Goal: Information Seeking & Learning: Learn about a topic

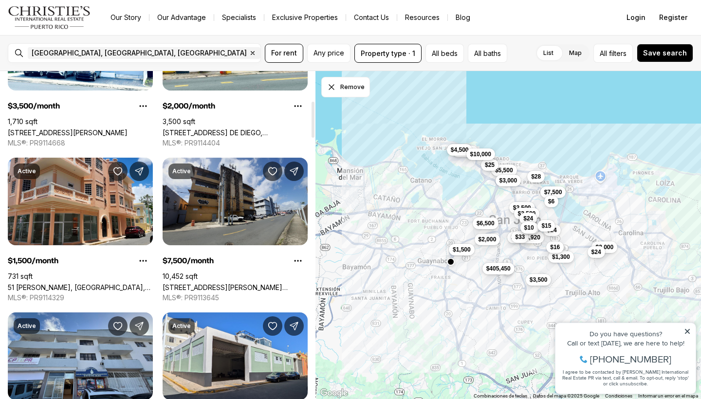
scroll to position [271, 0]
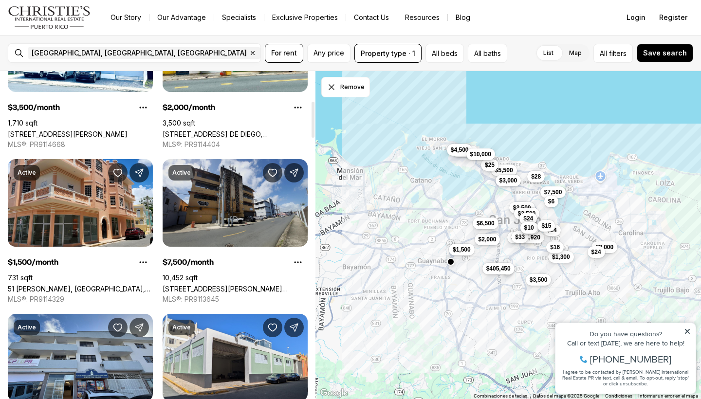
click at [214, 285] on link "[STREET_ADDRESS][PERSON_NAME][PERSON_NAME]" at bounding box center [235, 289] width 145 height 8
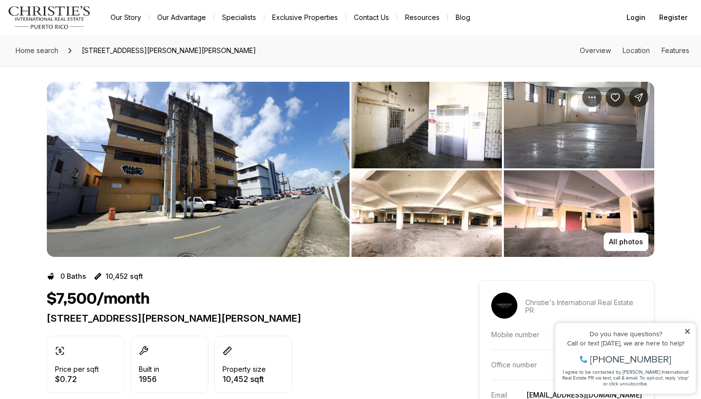
click at [223, 184] on img "View image gallery" at bounding box center [198, 169] width 303 height 175
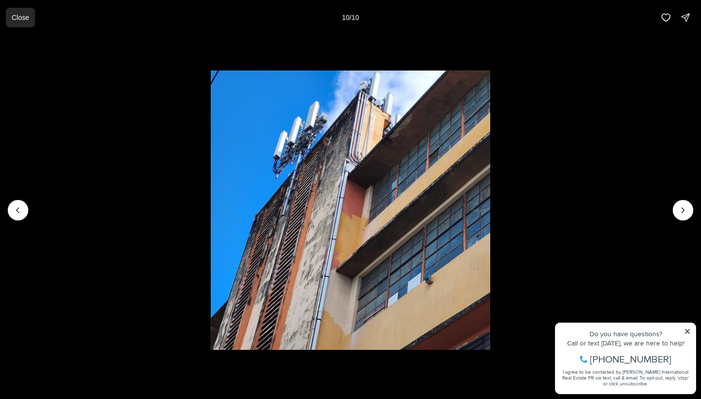
click at [17, 24] on button "Close" at bounding box center [20, 17] width 29 height 19
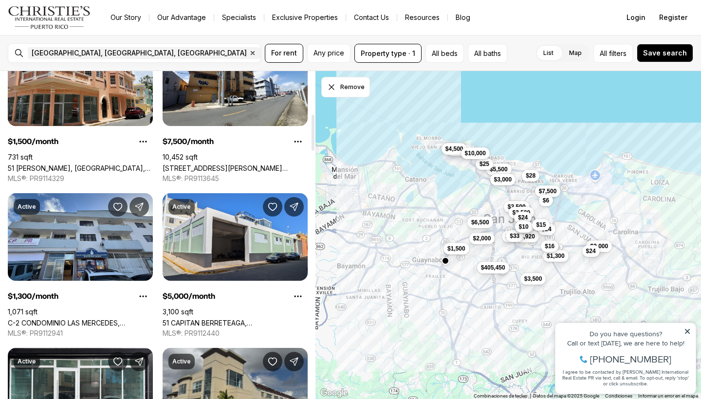
scroll to position [392, 0]
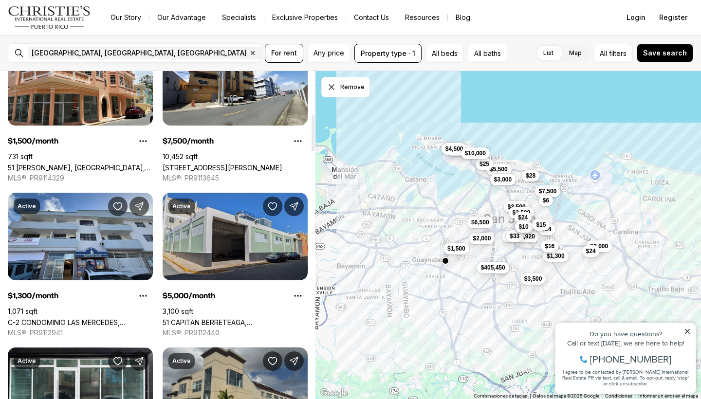
click at [210, 318] on link "51 CAPITAN BERRETEAGA, [GEOGRAPHIC_DATA][PERSON_NAME], 00901" at bounding box center [235, 322] width 145 height 8
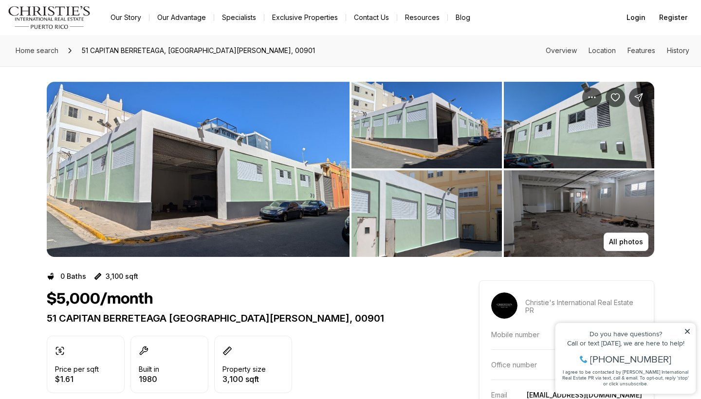
click at [210, 230] on img "View image gallery" at bounding box center [198, 169] width 303 height 175
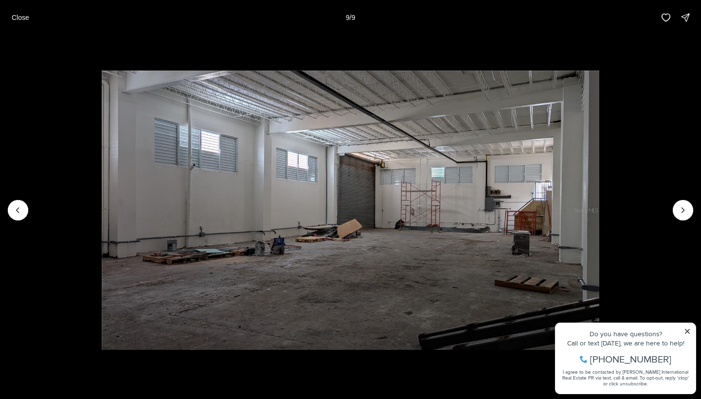
click at [599, 100] on img "9 of 9" at bounding box center [350, 210] width 497 height 279
click at [22, 21] on button "Close" at bounding box center [20, 17] width 29 height 19
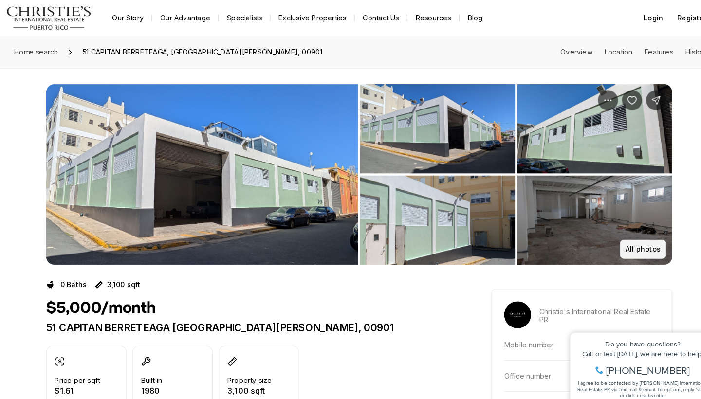
click at [613, 244] on p "All photos" at bounding box center [626, 242] width 34 height 8
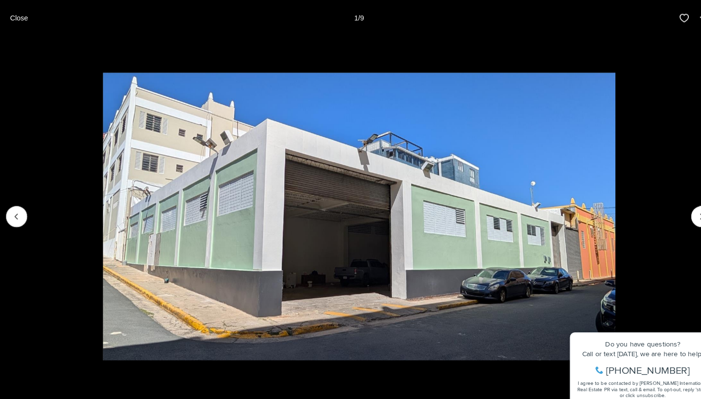
click at [599, 127] on img "1 of 9" at bounding box center [350, 210] width 497 height 279
click at [29, 13] on button "Close" at bounding box center [20, 17] width 29 height 19
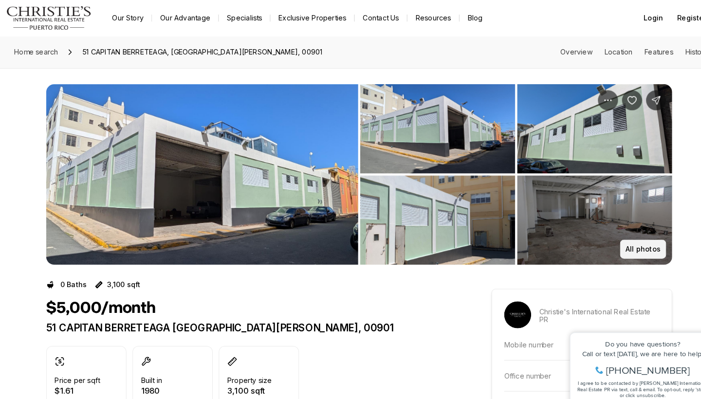
click at [627, 245] on p "All photos" at bounding box center [626, 242] width 34 height 8
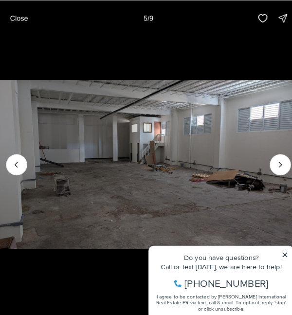
click at [251, 63] on img "5 of 9" at bounding box center [146, 159] width 292 height 220
click at [26, 17] on p "Close" at bounding box center [21, 18] width 18 height 8
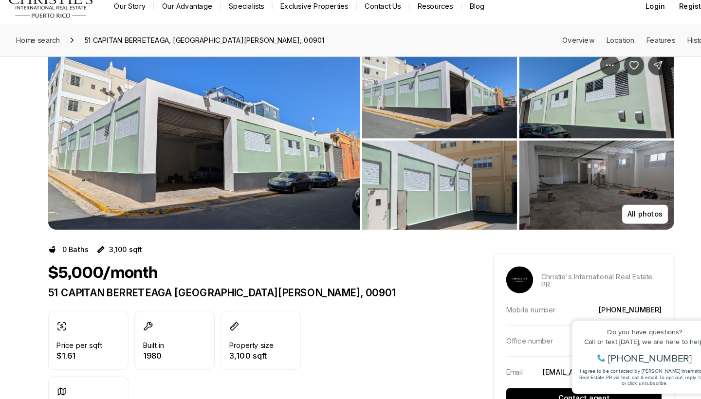
scroll to position [24, 0]
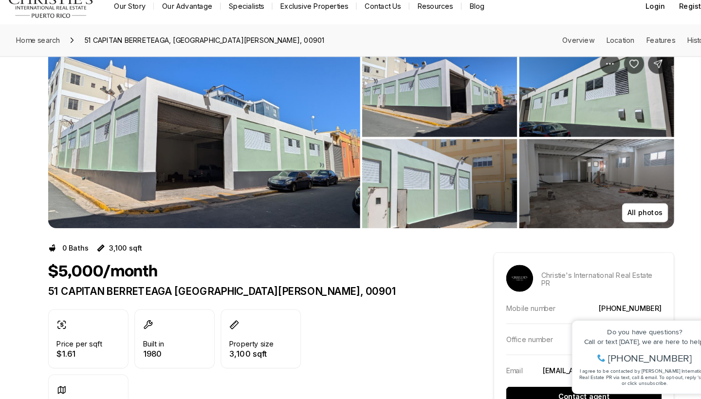
drag, startPoint x: 292, startPoint y: 288, endPoint x: 1, endPoint y: 291, distance: 290.1
drag, startPoint x: 44, startPoint y: 286, endPoint x: 291, endPoint y: 278, distance: 247.4
copy p "51 CAPITAN BERRETEAGA SAN JUAN PR, 00901"
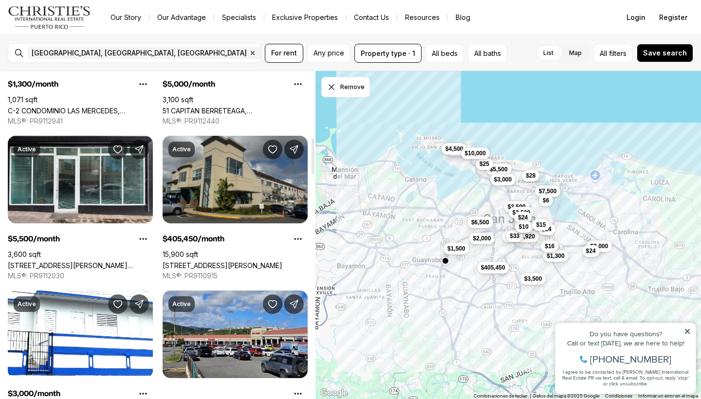
scroll to position [605, 0]
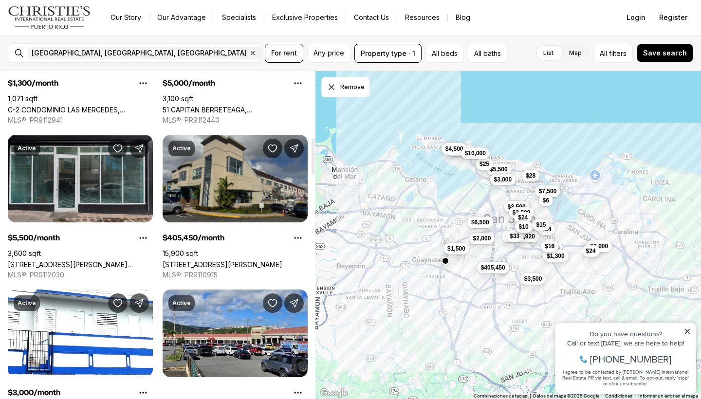
click at [69, 260] on link "[STREET_ADDRESS][PERSON_NAME][PERSON_NAME][PERSON_NAME]" at bounding box center [80, 264] width 145 height 8
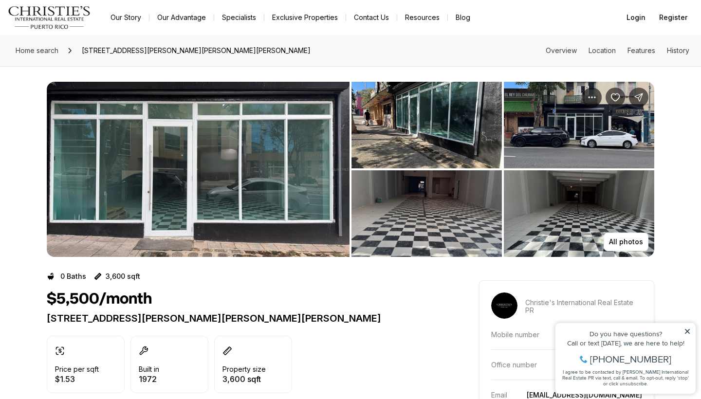
click at [450, 149] on img "View image gallery" at bounding box center [426, 125] width 150 height 87
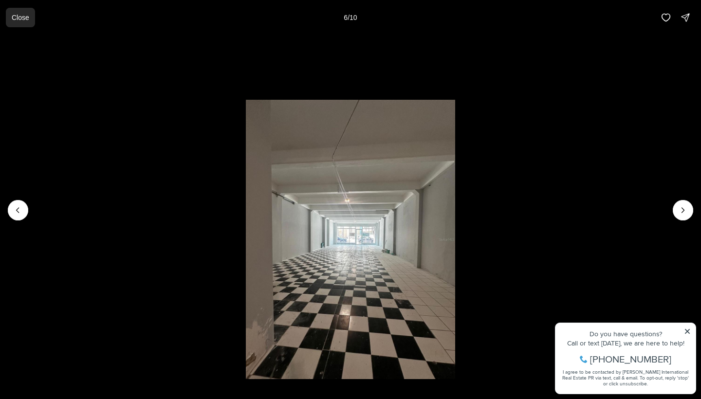
click at [17, 19] on p "Close" at bounding box center [21, 18] width 18 height 8
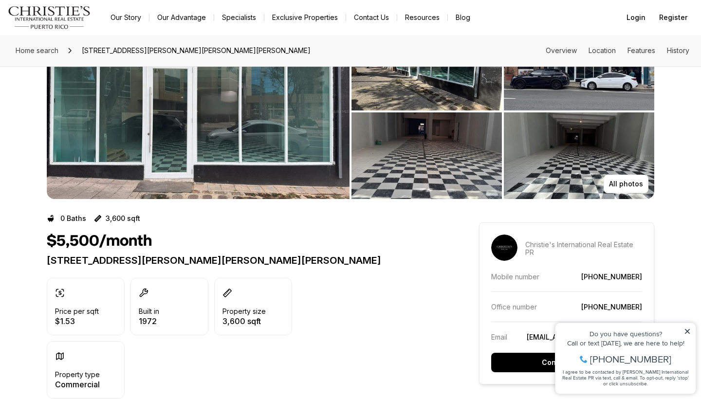
scroll to position [57, 0]
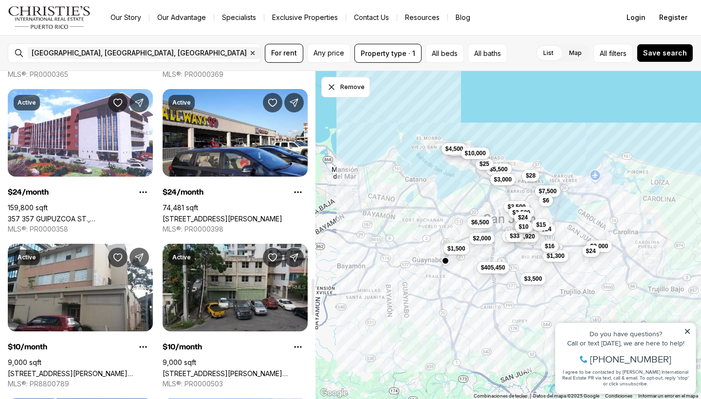
scroll to position [1887, 0]
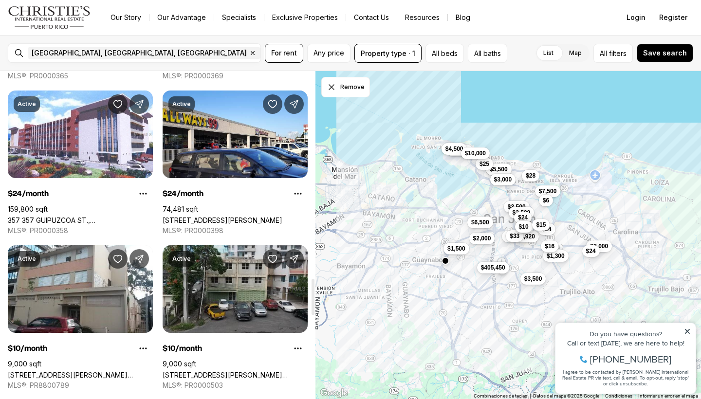
click at [222, 371] on link "[STREET_ADDRESS][PERSON_NAME][PERSON_NAME]" at bounding box center [235, 375] width 145 height 8
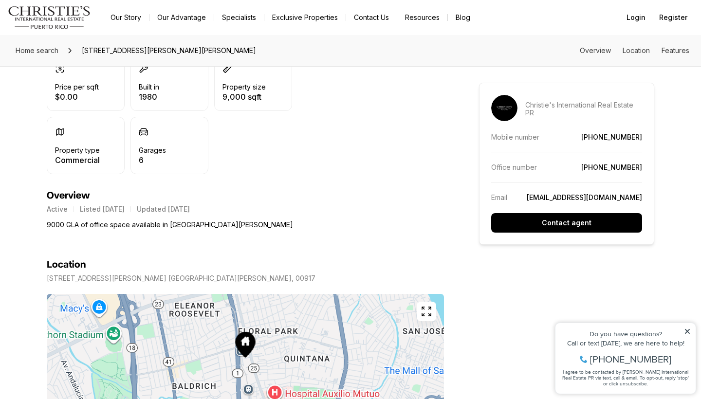
scroll to position [283, 0]
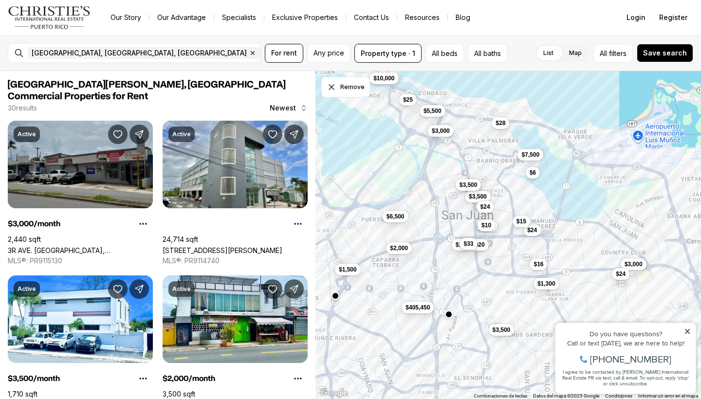
click at [471, 180] on button "$3,500" at bounding box center [469, 185] width 26 height 12
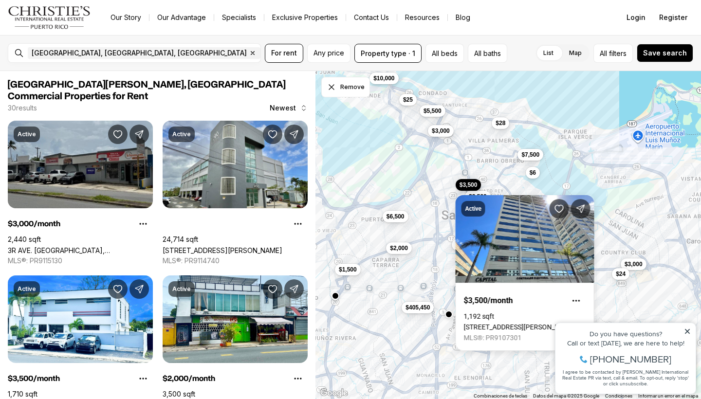
click at [426, 174] on div "$3,000 $3,500 $2,000 $1,500 $7,500 $1,300 $5,500 $405,450 $3,000 $3,500 $3,500 …" at bounding box center [507, 235] width 385 height 329
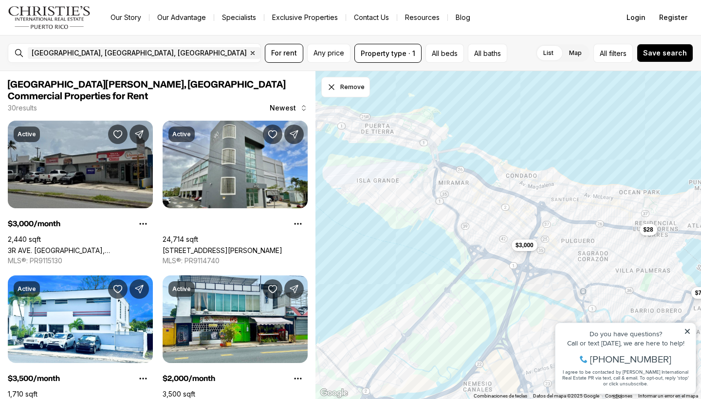
drag, startPoint x: 453, startPoint y: 110, endPoint x: 574, endPoint y: 252, distance: 186.8
click at [574, 252] on div "$7,500 $3,000 $3,500 $3,500 $1,744,920 $33 $24 $16 $28 $24 $10 $10 $15 $6" at bounding box center [507, 235] width 385 height 329
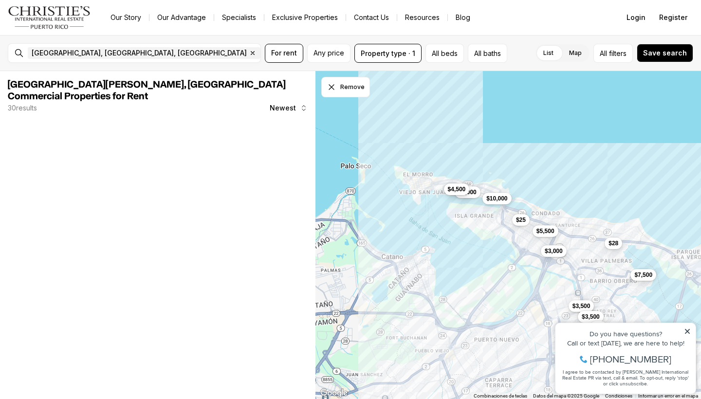
click at [456, 188] on span "$4,500" at bounding box center [457, 189] width 18 height 8
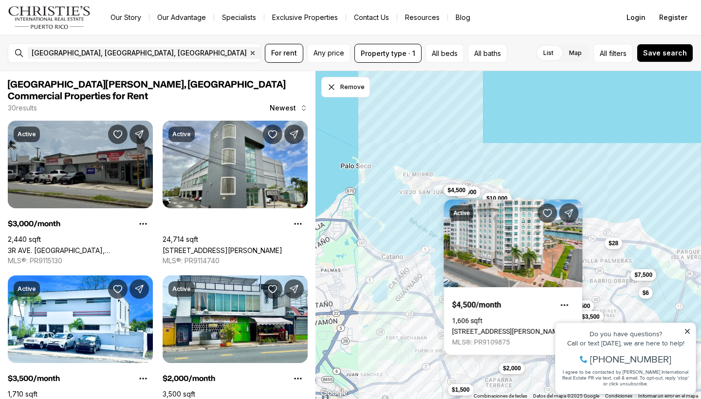
click at [476, 191] on div "Active $4,500/month 1,606 sqft 100 C. DEL MUELLE, SAN JUAN PR, 00901 MLS®: PR91…" at bounding box center [513, 271] width 139 height 167
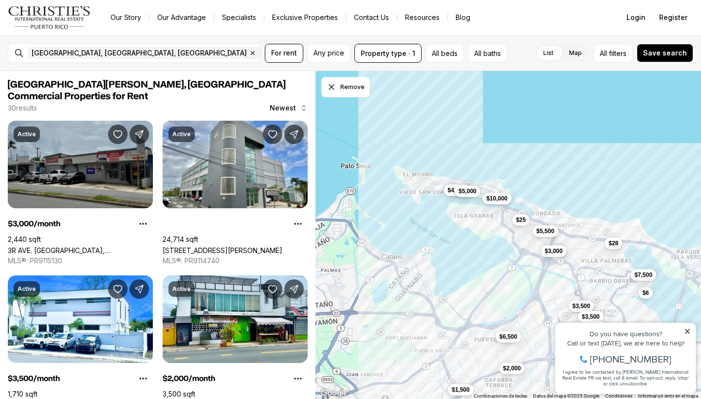
click at [476, 192] on span "$5,000" at bounding box center [467, 191] width 18 height 8
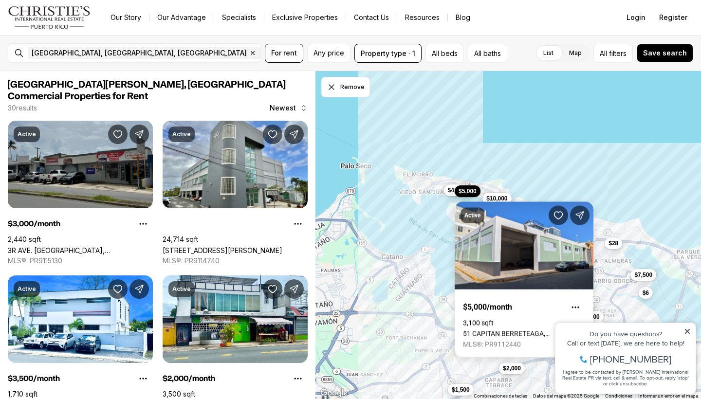
click at [502, 198] on div "Active $5,000/month 3,100 sqft 51 CAPITAN BERRETEAGA, SAN JUAN PR, 00901 MLS®: …" at bounding box center [524, 273] width 139 height 167
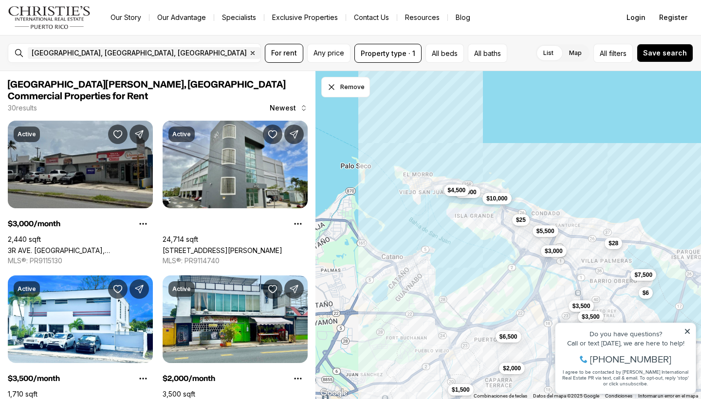
click at [502, 198] on span "$10,000" at bounding box center [496, 198] width 21 height 8
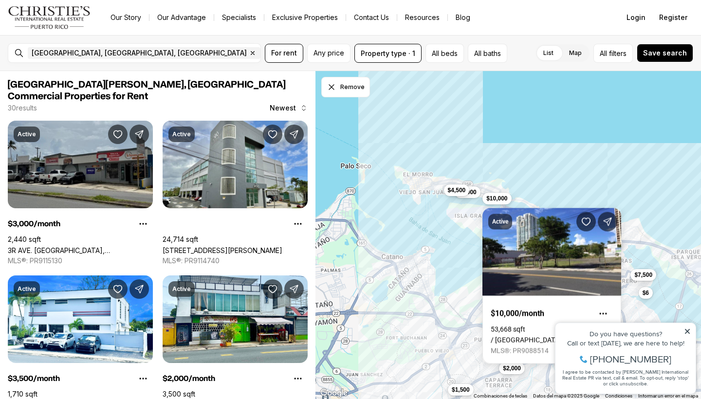
click at [524, 170] on div "$7,500 $3,000 $3,500 $3,500 $24 $28 $5,000 $5,500 $4,500 $25 $10,000 $2,000 $1,…" at bounding box center [507, 235] width 385 height 329
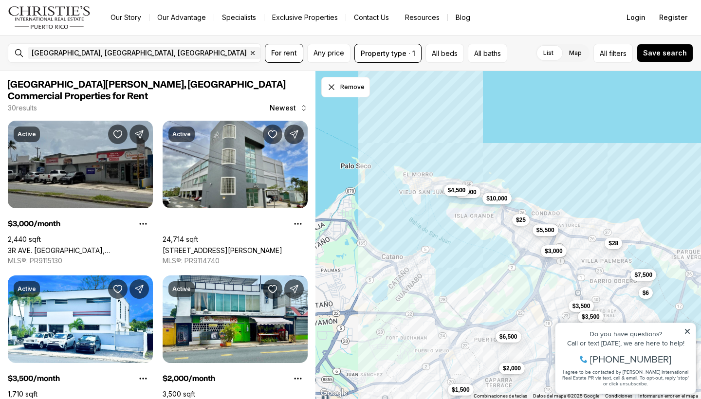
click at [554, 233] on span "$5,500" at bounding box center [545, 230] width 18 height 8
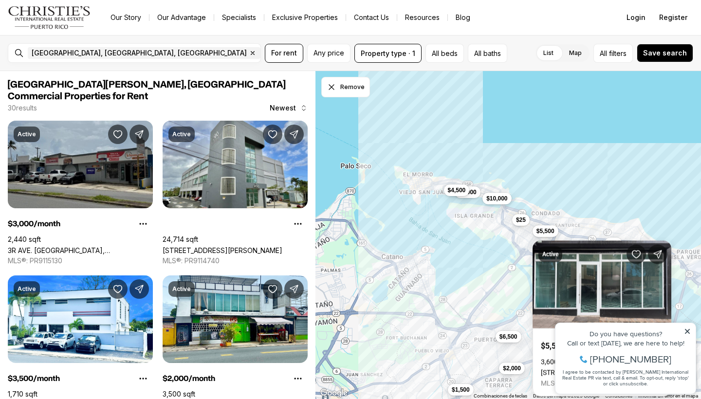
click at [576, 209] on div "$7,500 $3,000 $3,500 $3,500 $24 $28 $5,000 $5,500 $4,500 $25 $10,000 $2,000 $1,…" at bounding box center [507, 235] width 385 height 329
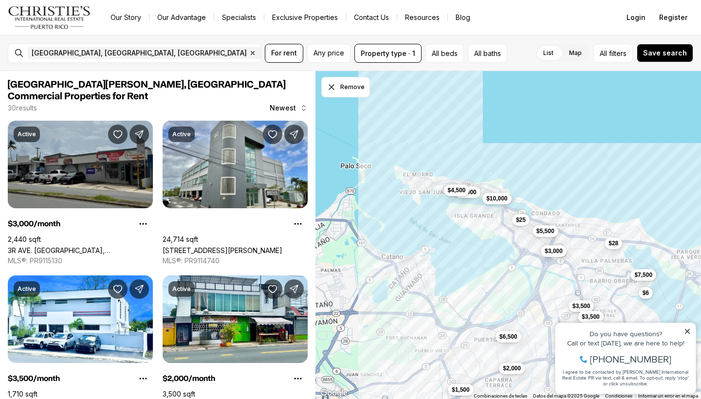
click at [576, 209] on div "$7,500 $3,000 $3,500 $3,500 $24 $28 $5,000 $5,500 $4,500 $25 $10,000 $2,000 $1,…" at bounding box center [507, 235] width 385 height 329
click at [563, 252] on span "$3,000" at bounding box center [554, 250] width 18 height 8
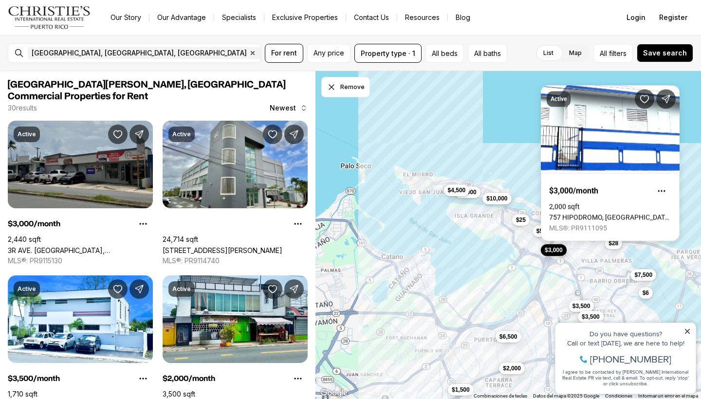
click at [527, 115] on div "$7,500 $3,000 $3,500 $3,500 $24 $28 $5,000 $5,500 $4,500 $25 $10,000 $2,000 $1,…" at bounding box center [507, 235] width 385 height 329
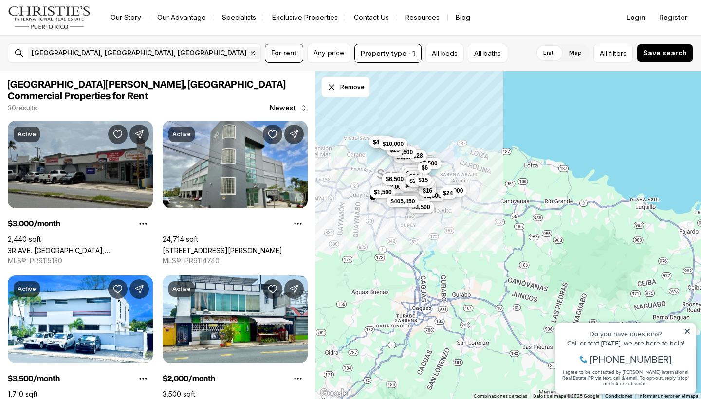
click at [497, 170] on div "$7,500 $3,000 $3,500 $3,500 $24 $28 $5,000 $5,500 $4,500 $25 $10,000 $2,000 $1,…" at bounding box center [507, 235] width 385 height 329
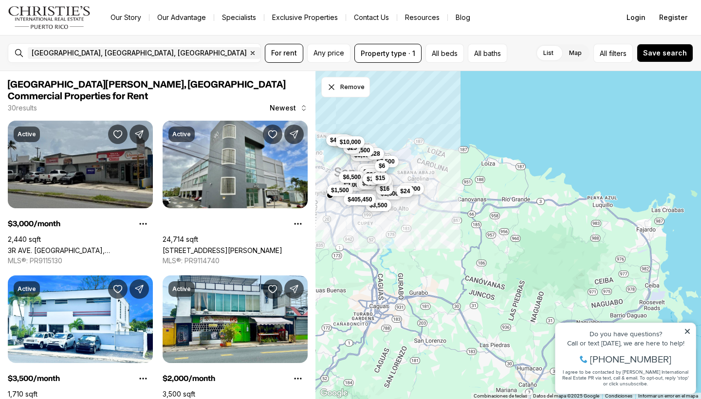
drag, startPoint x: 497, startPoint y: 170, endPoint x: 443, endPoint y: 165, distance: 54.8
click at [443, 165] on div "$7,500 $3,000 $3,500 $3,500 $24 $28 $5,000 $5,500 $4,500 $25 $10,000 $2,000 $1,…" at bounding box center [507, 235] width 385 height 329
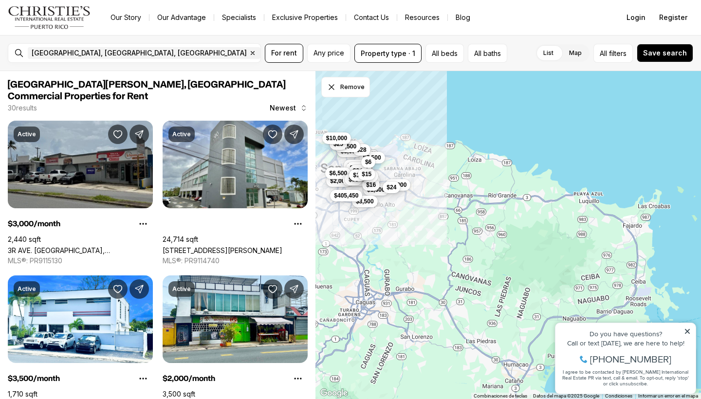
click at [443, 165] on div "$7,500 $3,000 $3,500 $3,500 $24 $28 $5,500 $25 $10,000 $2,000 $1,300 $6,500 $1,…" at bounding box center [507, 235] width 385 height 329
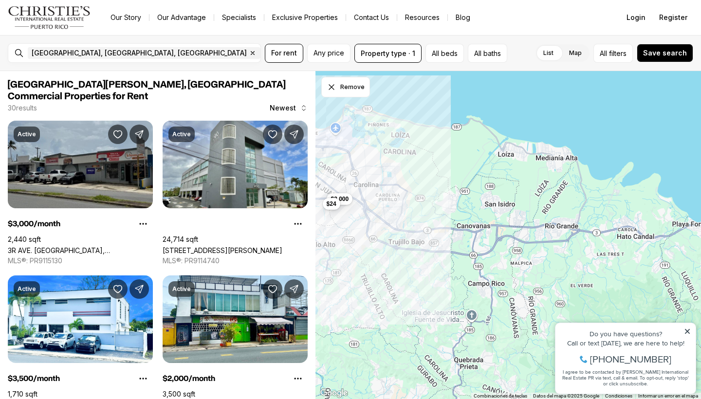
click at [689, 333] on icon at bounding box center [687, 331] width 5 height 5
